Goal: Transaction & Acquisition: Subscribe to service/newsletter

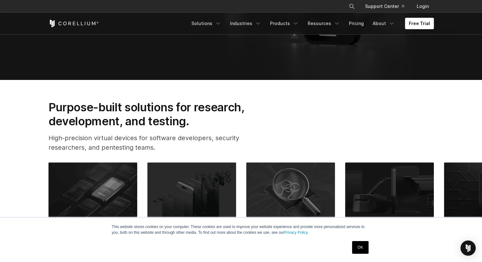
scroll to position [190, 0]
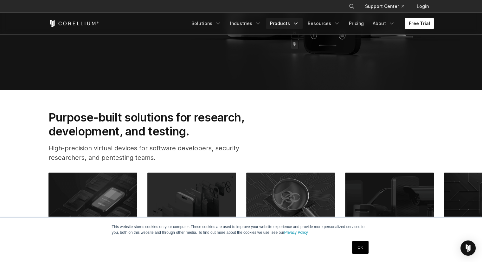
click at [294, 23] on link "Products" at bounding box center [284, 23] width 36 height 11
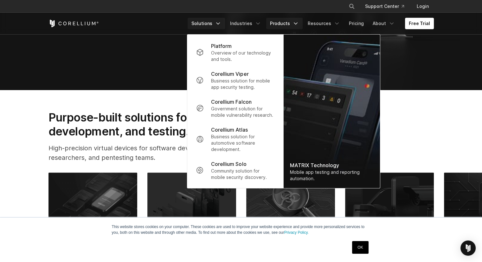
click at [213, 24] on link "Solutions" at bounding box center [206, 23] width 37 height 11
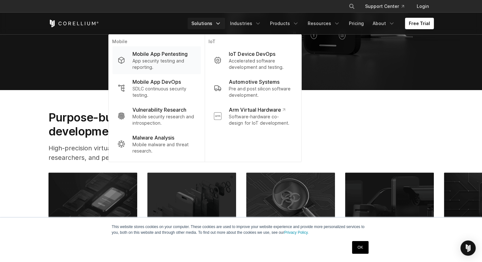
click at [162, 55] on p "Mobile App Pentesting" at bounding box center [160, 54] width 55 height 8
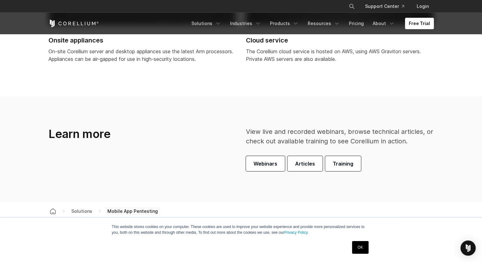
scroll to position [1768, 0]
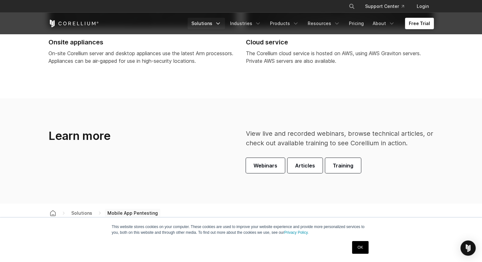
click at [221, 24] on icon "Navigation Menu" at bounding box center [218, 23] width 6 height 6
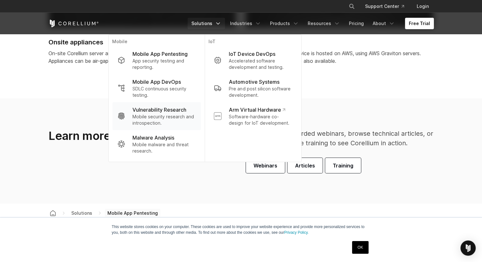
click at [162, 115] on p "Mobile security research and introspection." at bounding box center [164, 120] width 63 height 13
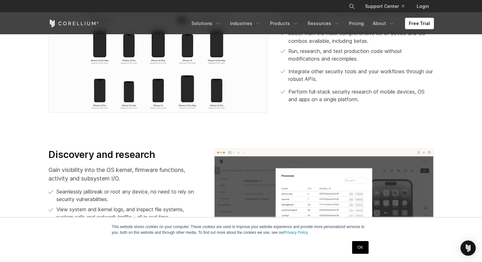
scroll to position [340, 0]
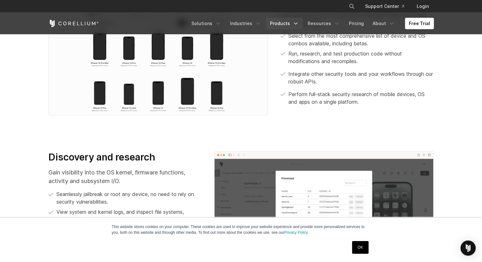
click at [292, 23] on link "Products" at bounding box center [284, 23] width 36 height 11
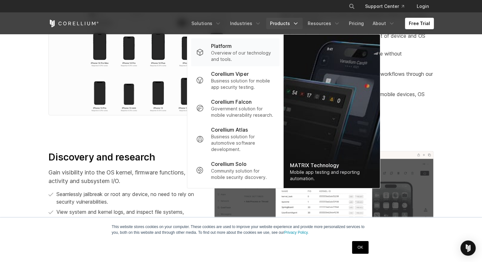
click at [228, 51] on p "Overview of our technology and tools." at bounding box center [242, 56] width 63 height 13
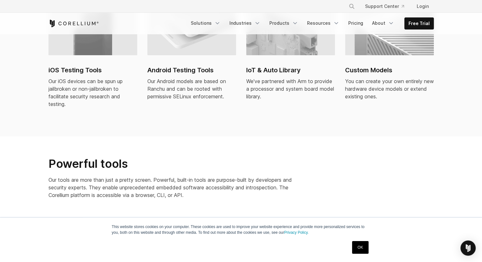
scroll to position [508, 0]
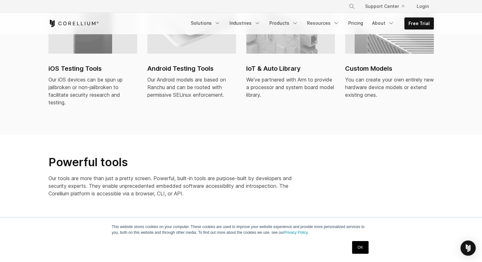
click at [85, 64] on h2 "iOS Testing Tools" at bounding box center [93, 69] width 89 height 10
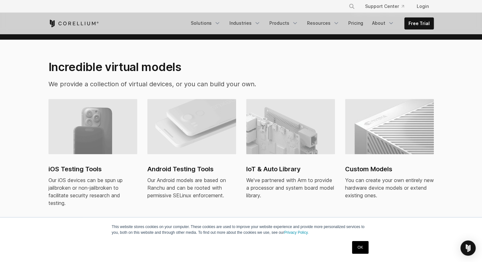
scroll to position [381, 0]
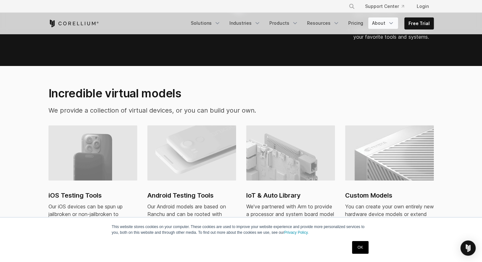
click at [385, 23] on link "About" at bounding box center [384, 22] width 30 height 11
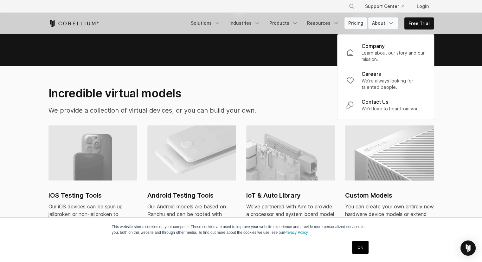
click at [357, 23] on link "Pricing" at bounding box center [356, 22] width 23 height 11
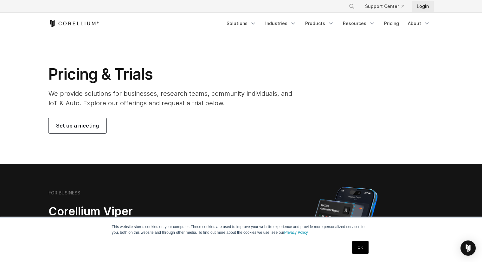
click at [420, 7] on link "Login" at bounding box center [423, 6] width 22 height 11
click at [282, 23] on link "Industries" at bounding box center [281, 23] width 39 height 11
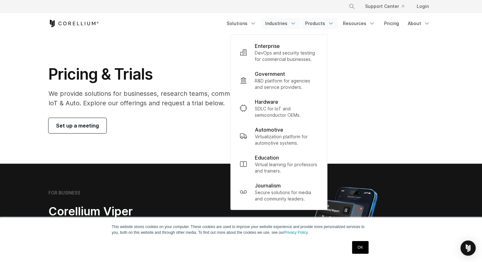
click at [323, 23] on link "Products" at bounding box center [320, 23] width 36 height 11
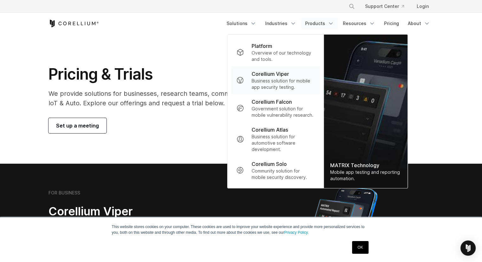
click at [271, 78] on p "Business solution for mobile app security testing." at bounding box center [283, 84] width 63 height 13
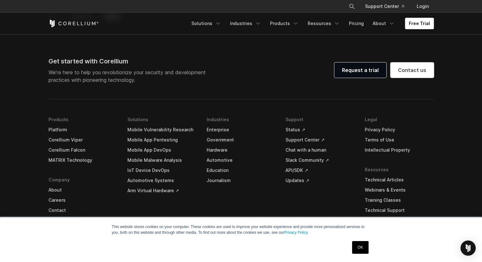
scroll to position [1872, 0]
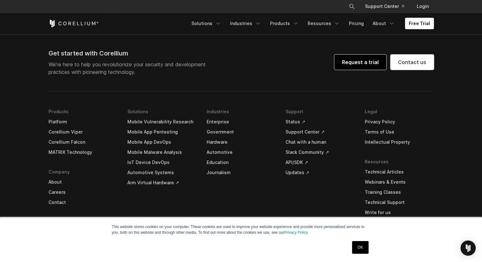
click at [355, 64] on link "Request a trial" at bounding box center [361, 62] width 52 height 15
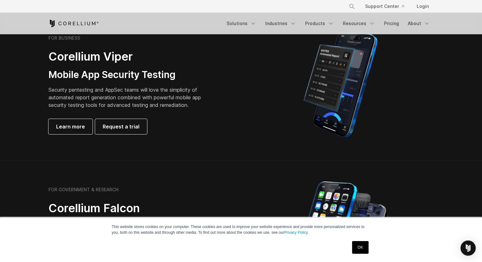
scroll to position [159, 0]
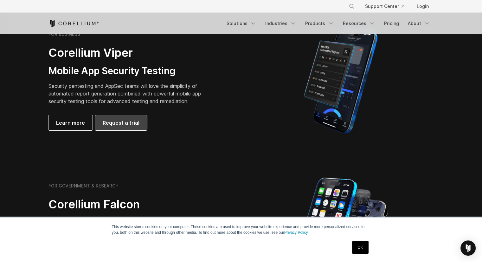
click at [135, 123] on span "Request a trial" at bounding box center [121, 123] width 37 height 8
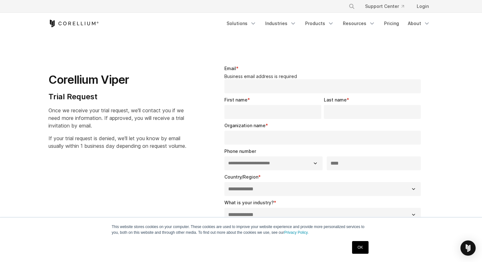
select select "**"
